Goal: Information Seeking & Learning: Learn about a topic

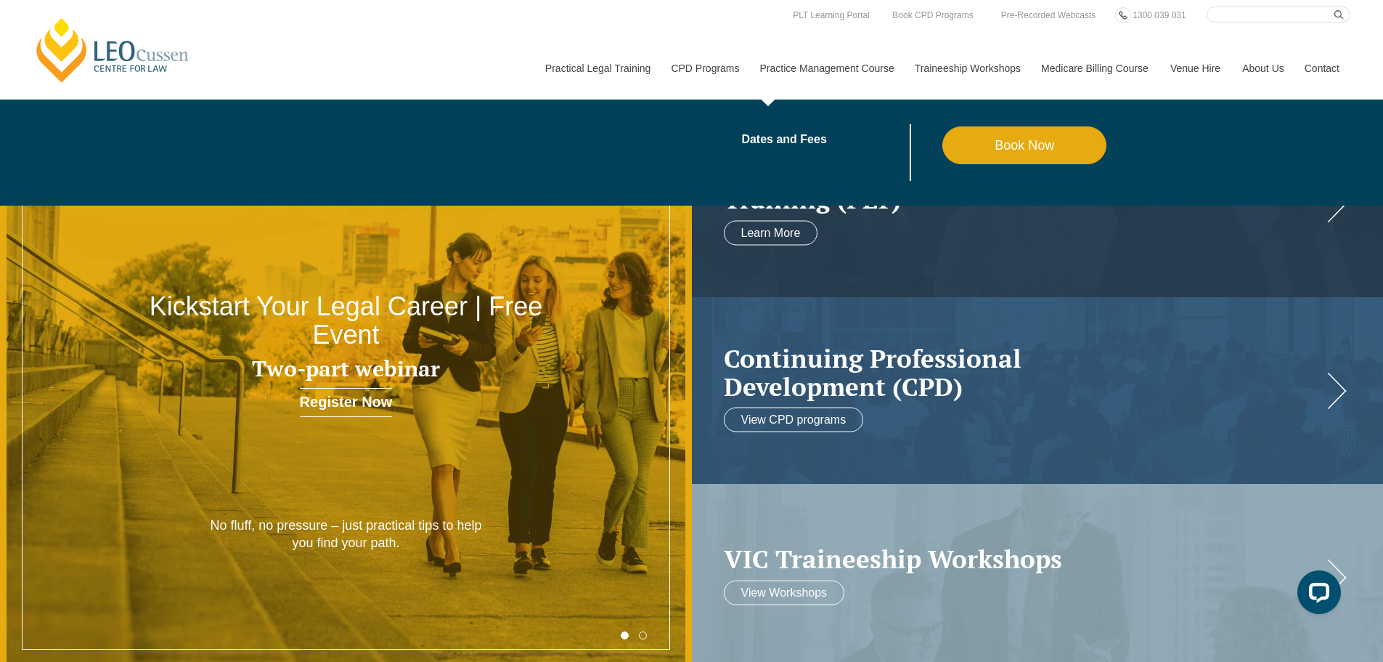
click at [805, 70] on link "Practice Management Course" at bounding box center [826, 68] width 155 height 62
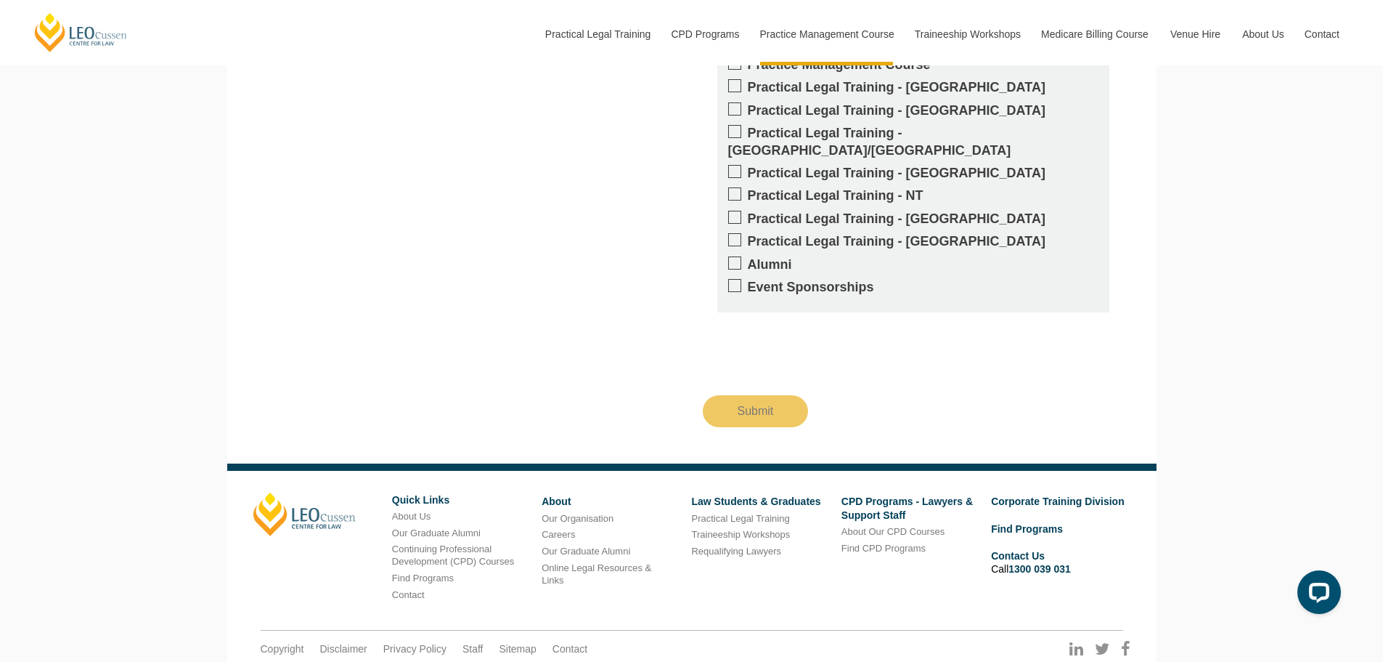
scroll to position [3340, 0]
